Goal: Navigation & Orientation: Find specific page/section

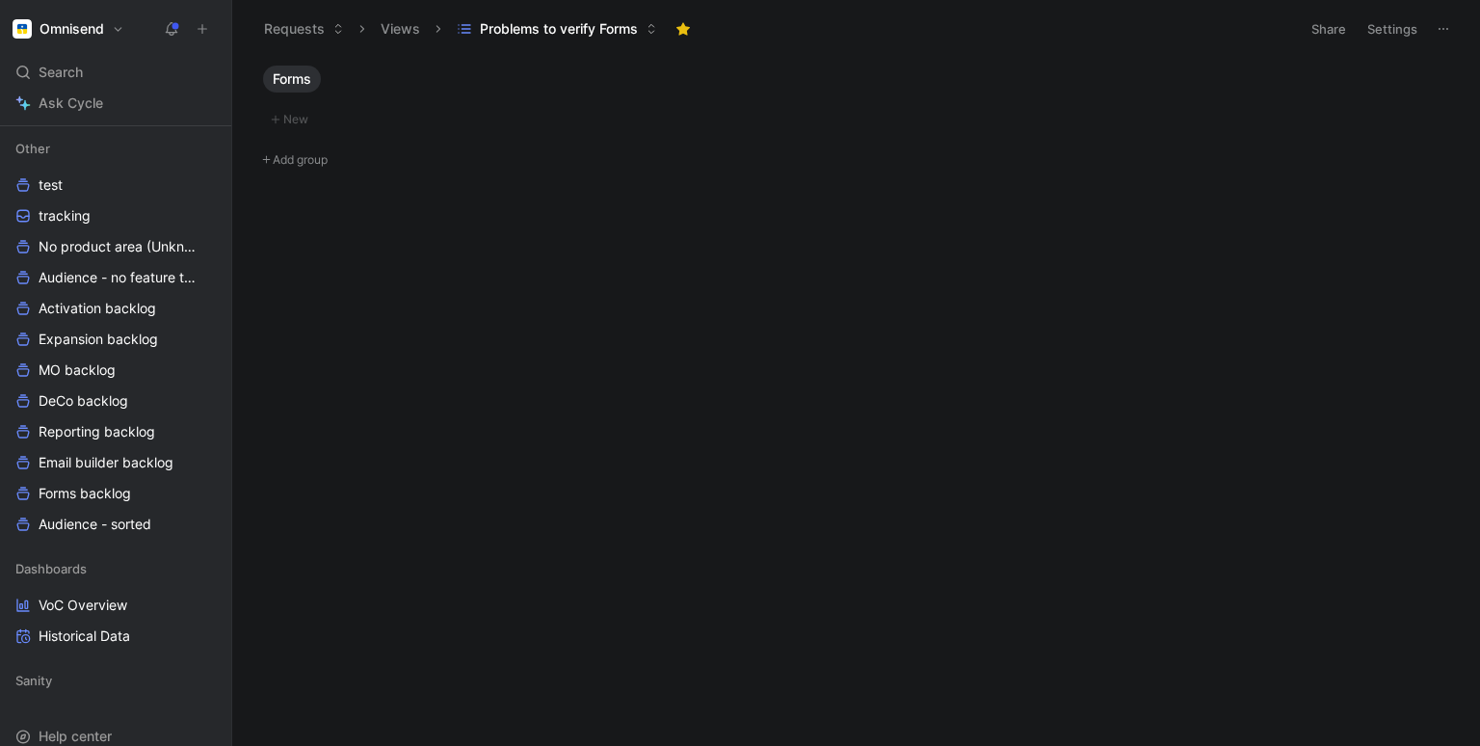
scroll to position [381, 0]
click at [124, 596] on span "VoC Overview" at bounding box center [83, 596] width 89 height 19
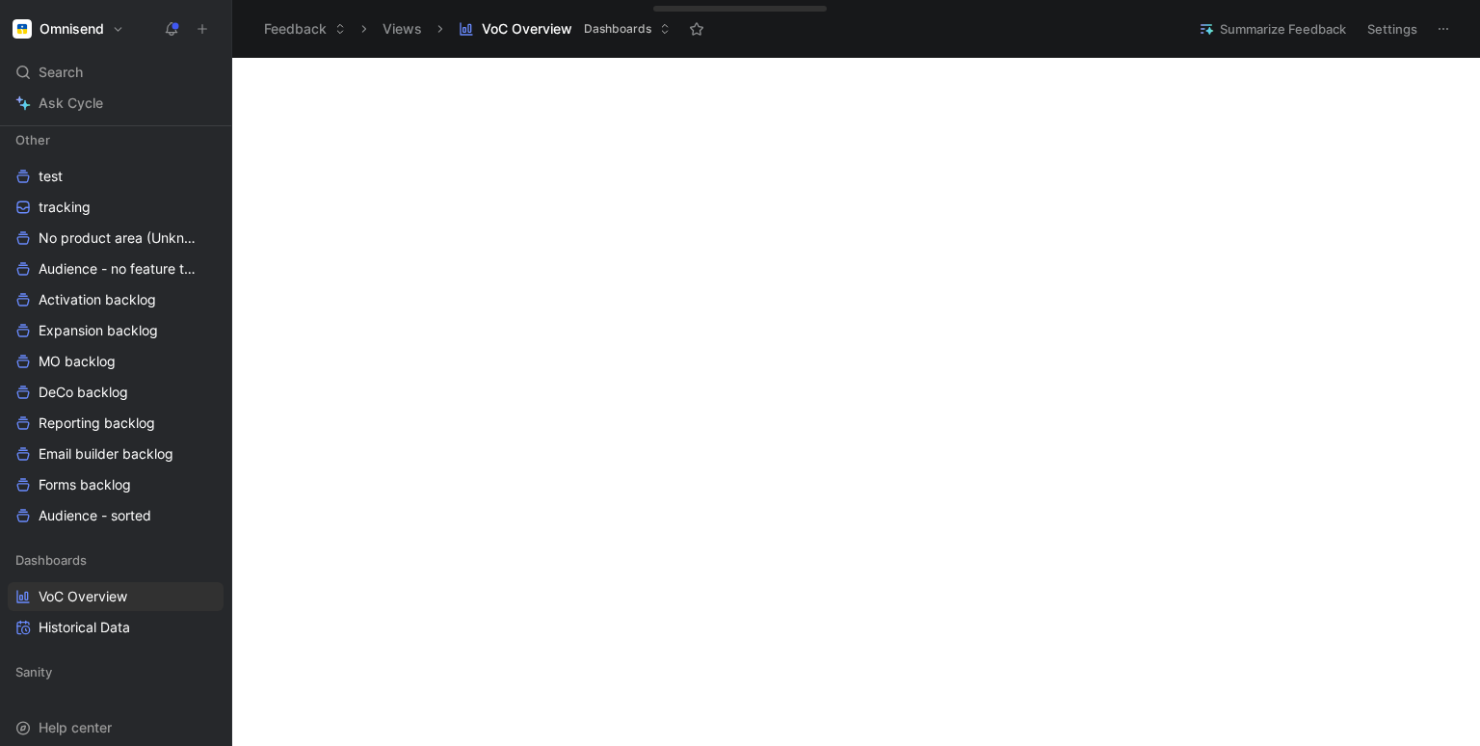
scroll to position [690, 0]
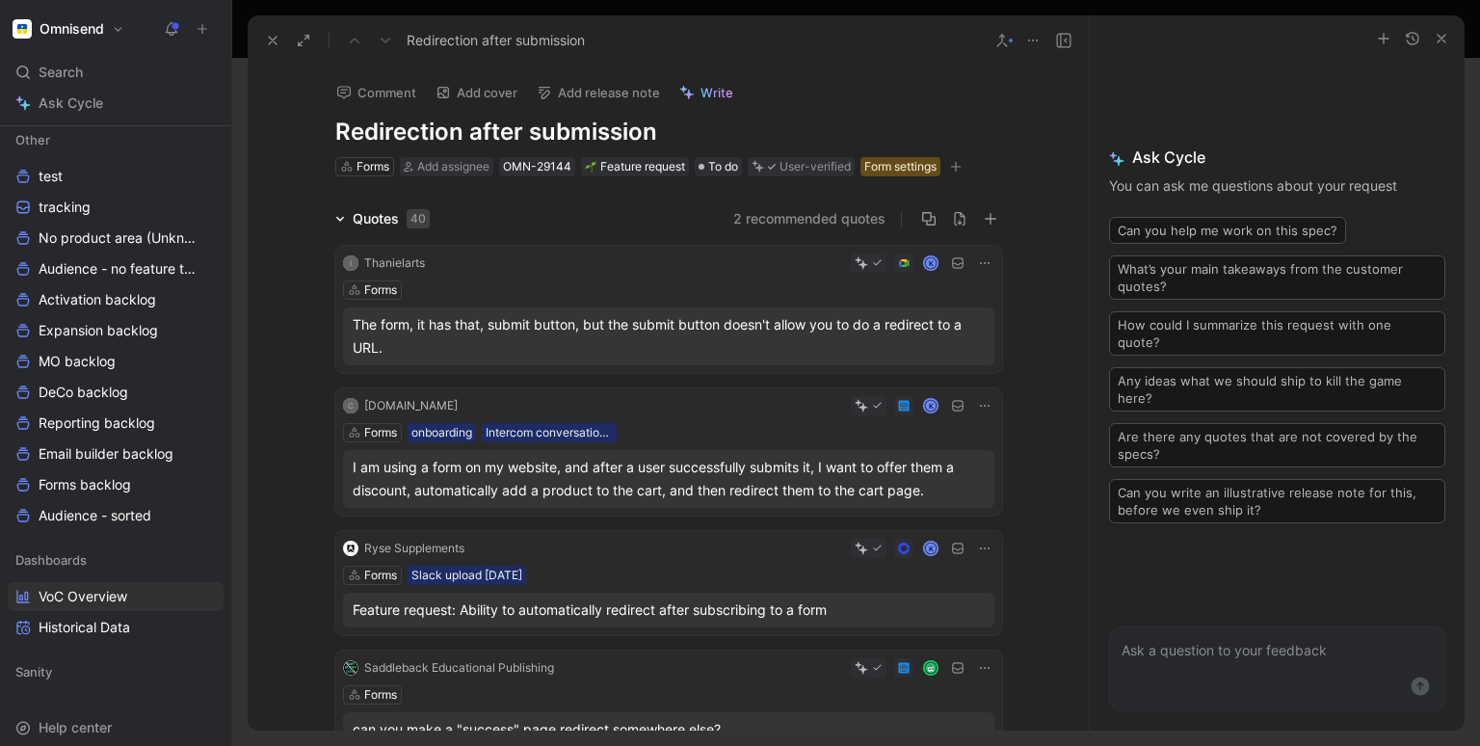
click at [274, 40] on icon at bounding box center [272, 40] width 15 height 15
